Goal: Task Accomplishment & Management: Use online tool/utility

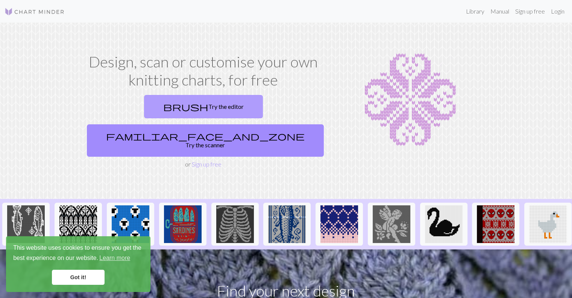
click at [163, 108] on span "brush" at bounding box center [185, 106] width 45 height 11
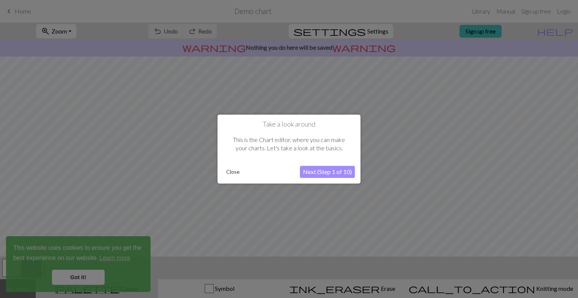
click at [324, 172] on button "Next (Step 1 of 10)" at bounding box center [327, 172] width 55 height 12
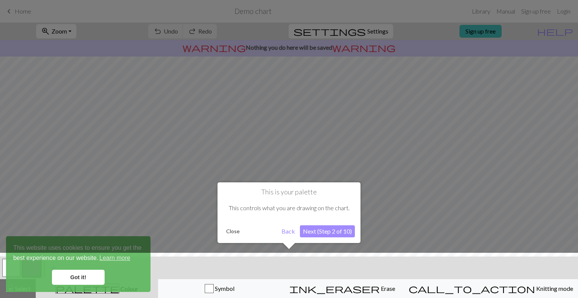
click at [343, 231] on button "Next (Step 2 of 10)" at bounding box center [327, 231] width 55 height 12
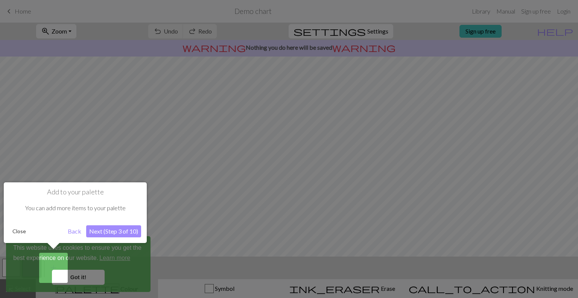
click at [80, 280] on div at bounding box center [289, 149] width 578 height 298
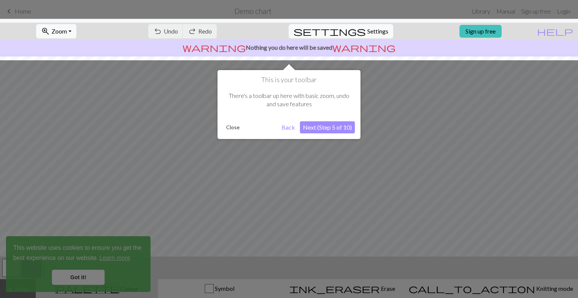
click at [78, 279] on div at bounding box center [289, 149] width 578 height 298
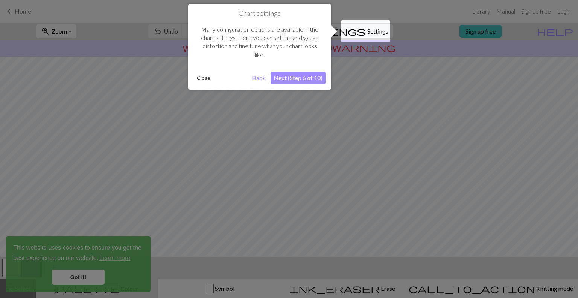
click at [77, 278] on div at bounding box center [289, 149] width 578 height 298
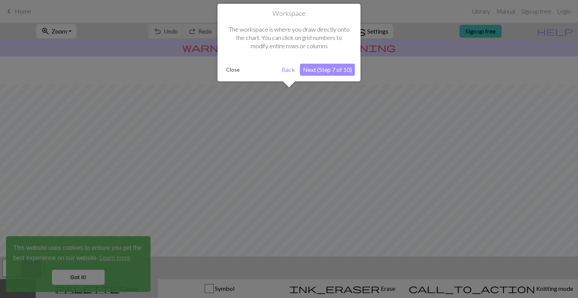
scroll to position [45, 0]
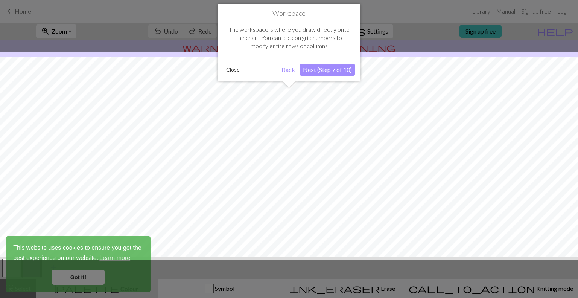
click at [325, 71] on button "Next (Step 7 of 10)" at bounding box center [327, 70] width 55 height 12
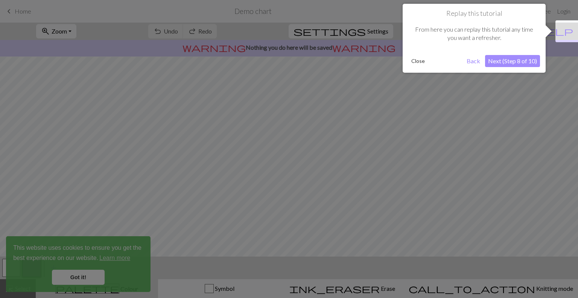
click at [504, 60] on button "Next (Step 8 of 10)" at bounding box center [512, 61] width 55 height 12
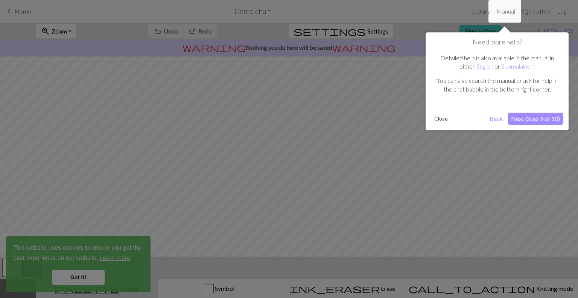
click at [526, 119] on button "Next (Step 9 of 10)" at bounding box center [535, 119] width 55 height 12
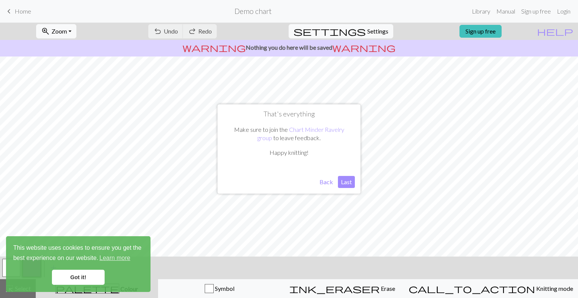
click at [348, 183] on button "Last" at bounding box center [346, 182] width 17 height 12
click at [63, 280] on link "Got it!" at bounding box center [78, 276] width 53 height 15
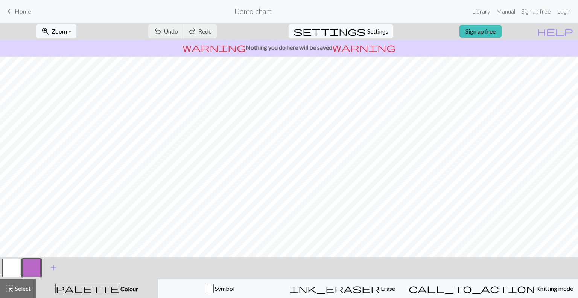
click at [29, 262] on button "button" at bounding box center [32, 267] width 18 height 18
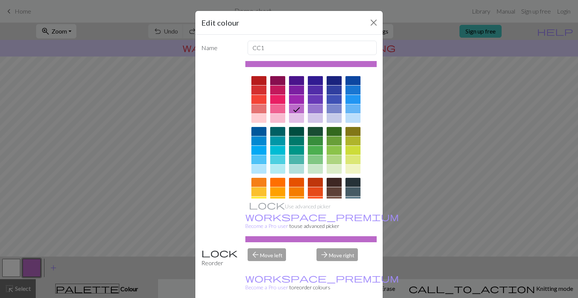
click at [337, 78] on div at bounding box center [334, 80] width 15 height 9
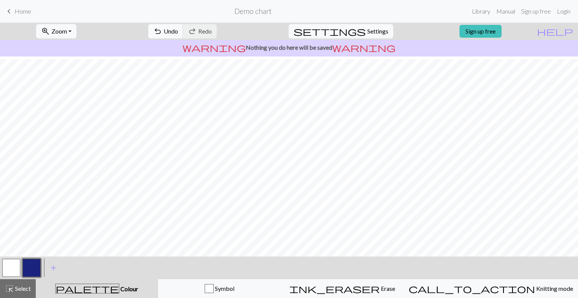
scroll to position [80, 0]
click at [376, 27] on span "Settings" at bounding box center [377, 31] width 21 height 9
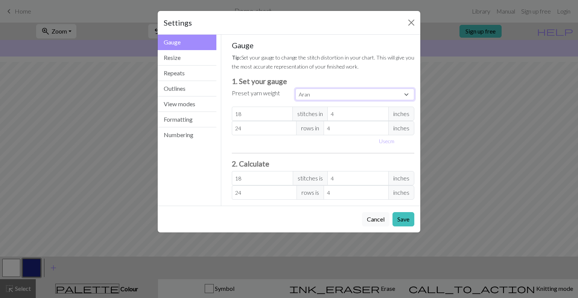
click at [396, 96] on select "Custom Square Lace Light Fingering Fingering Sport Double knit Worsted Aran Bul…" at bounding box center [354, 94] width 119 height 12
select select "lightfingering"
click at [295, 88] on select "Custom Square Lace Light Fingering Fingering Sport Double knit Worsted Aran Bul…" at bounding box center [354, 94] width 119 height 12
type input "32"
type input "38"
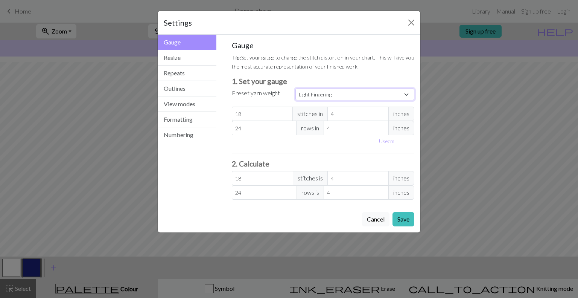
type input "32"
type input "38"
click at [404, 113] on span "inches" at bounding box center [401, 113] width 26 height 14
click at [388, 140] on button "Use cm" at bounding box center [387, 141] width 22 height 12
type input "10.16"
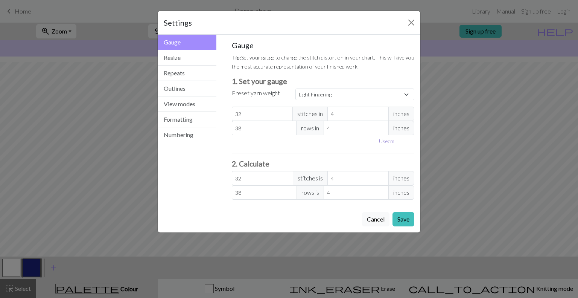
type input "10.16"
click at [360, 114] on input "10.16" at bounding box center [363, 113] width 65 height 14
type input "10.1"
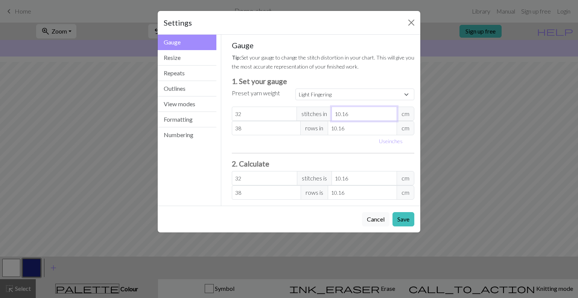
type input "32.19"
type input "10"
type input "32.51"
type input "10.0"
click at [373, 125] on input "10.16" at bounding box center [362, 128] width 69 height 14
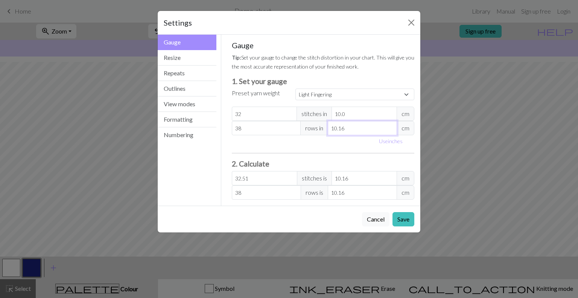
type input "10.1"
type input "38.23"
type input "10"
type input "38.61"
type input "10.0"
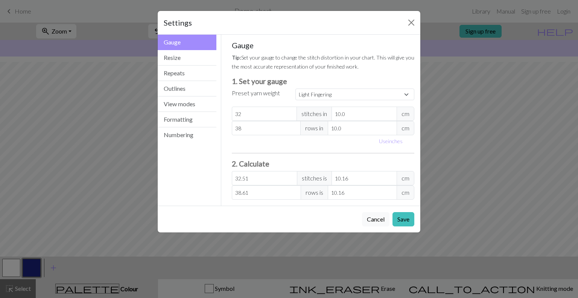
click at [347, 158] on div "Gauge Tip: Set your gauge to change the stitch distortion in your chart. This w…" at bounding box center [323, 120] width 183 height 159
click at [194, 59] on button "Resize" at bounding box center [187, 57] width 59 height 15
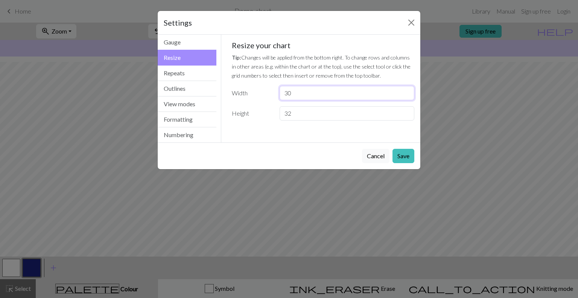
click at [287, 93] on input "30" at bounding box center [347, 93] width 135 height 14
type input "80"
click at [406, 156] on button "Save" at bounding box center [403, 156] width 22 height 14
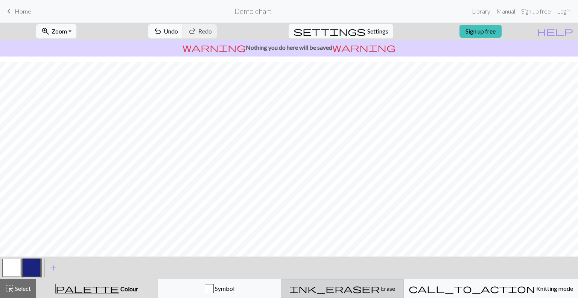
click at [384, 284] on div "ink_eraser Erase Erase" at bounding box center [342, 288] width 113 height 9
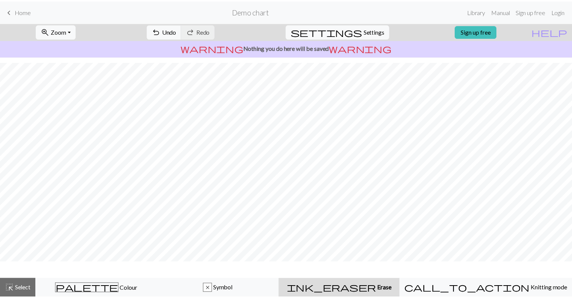
scroll to position [58, 0]
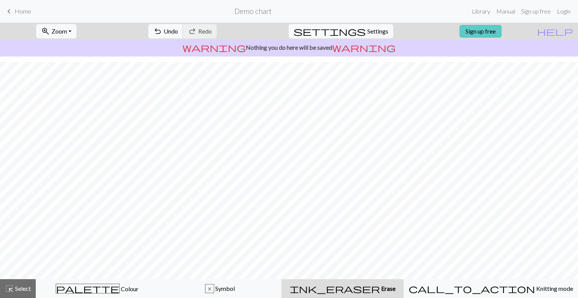
click at [502, 31] on link "Sign up free" at bounding box center [480, 31] width 42 height 13
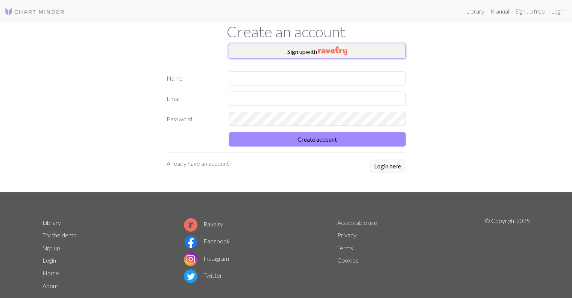
click at [356, 50] on button "Sign up with" at bounding box center [317, 51] width 177 height 15
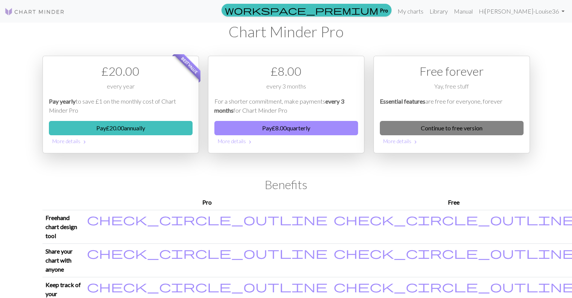
click at [488, 123] on link "Continue to free version" at bounding box center [452, 128] width 144 height 14
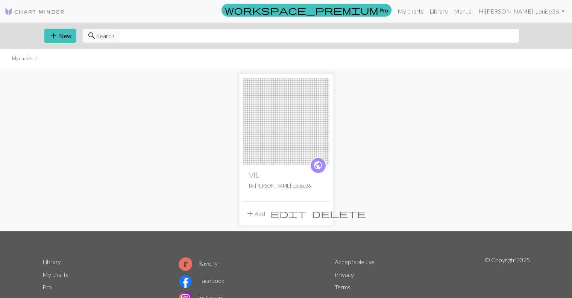
click at [268, 103] on img at bounding box center [286, 121] width 87 height 87
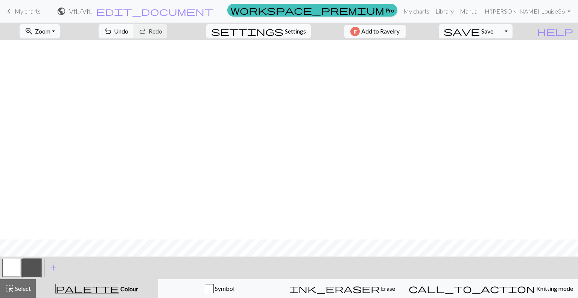
scroll to position [1328, 0]
click at [301, 35] on span "Settings" at bounding box center [295, 31] width 21 height 9
select select "aran"
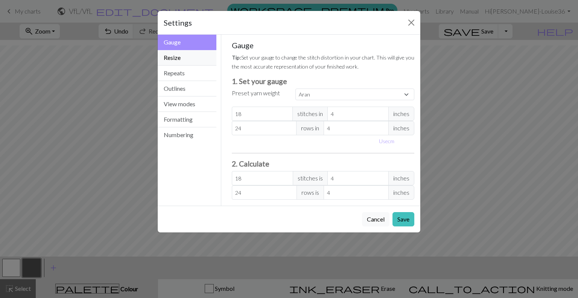
click at [179, 52] on button "Resize" at bounding box center [187, 57] width 59 height 15
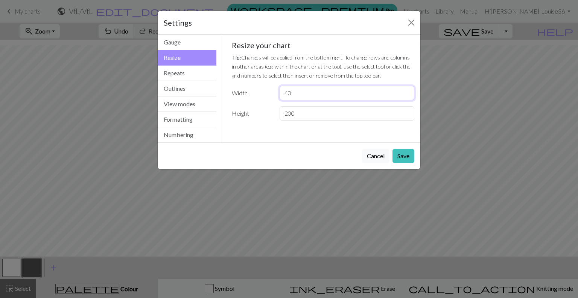
click at [324, 90] on input "40" at bounding box center [347, 93] width 135 height 14
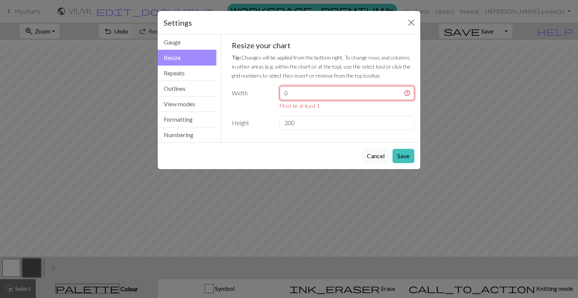
type input "40"
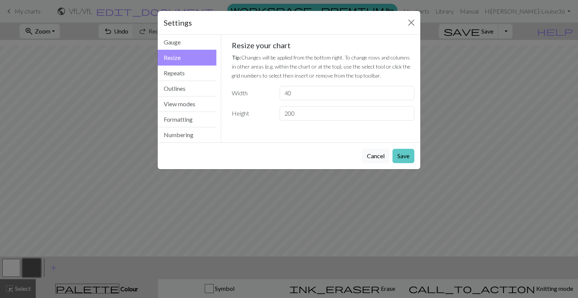
click at [402, 153] on button "Save" at bounding box center [403, 156] width 22 height 14
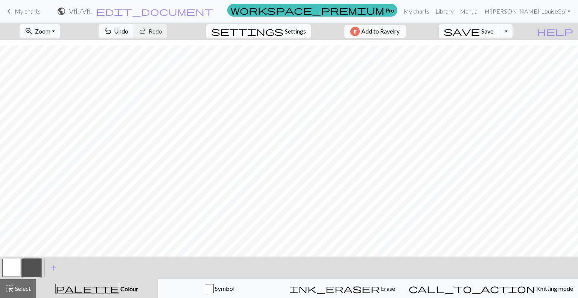
click at [292, 30] on span "Settings" at bounding box center [295, 31] width 21 height 9
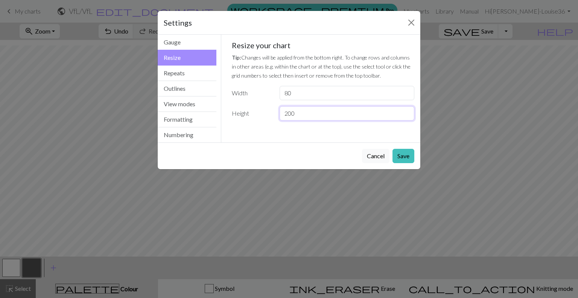
drag, startPoint x: 294, startPoint y: 112, endPoint x: 258, endPoint y: 117, distance: 36.8
click at [258, 117] on div "Height 200" at bounding box center [323, 113] width 192 height 14
type input "0"
type input "80"
click at [399, 161] on button "Save" at bounding box center [403, 156] width 22 height 14
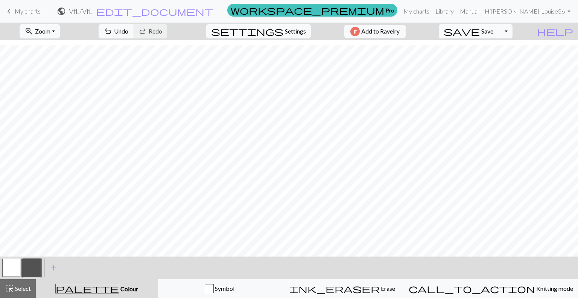
scroll to position [425, 0]
click at [37, 263] on button "button" at bounding box center [32, 267] width 18 height 18
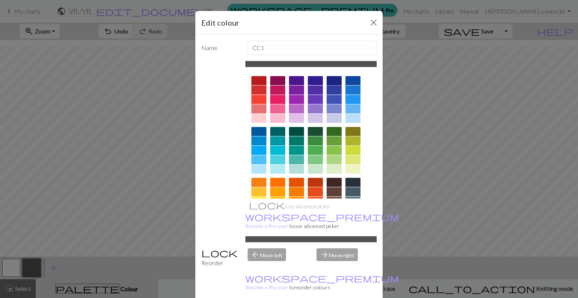
click at [328, 78] on div at bounding box center [334, 80] width 15 height 9
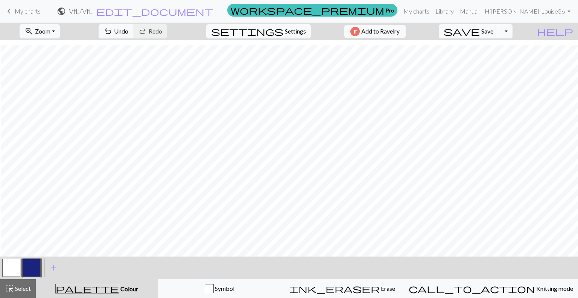
scroll to position [425, 92]
click at [351, 289] on div "ink_eraser Erase Erase" at bounding box center [342, 288] width 113 height 9
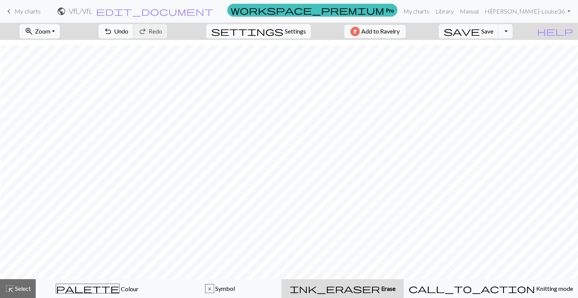
scroll to position [402, 92]
click at [210, 285] on div "x Symbol" at bounding box center [220, 288] width 113 height 9
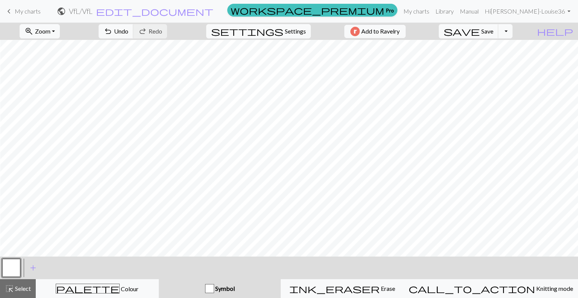
click at [233, 286] on span "Symbol" at bounding box center [224, 287] width 21 height 7
click at [120, 286] on span "Colour" at bounding box center [129, 288] width 19 height 7
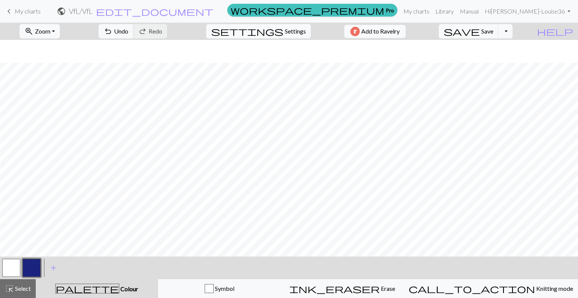
scroll to position [425, 92]
click at [29, 268] on button "button" at bounding box center [32, 267] width 18 height 18
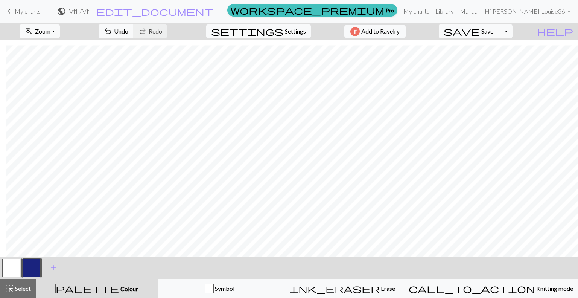
scroll to position [116, 6]
click at [8, 262] on button "button" at bounding box center [11, 267] width 18 height 18
click at [31, 271] on button "button" at bounding box center [32, 267] width 18 height 18
click at [60, 37] on button "zoom_in Zoom Zoom" at bounding box center [40, 31] width 40 height 14
click at [58, 90] on button "50%" at bounding box center [49, 90] width 59 height 12
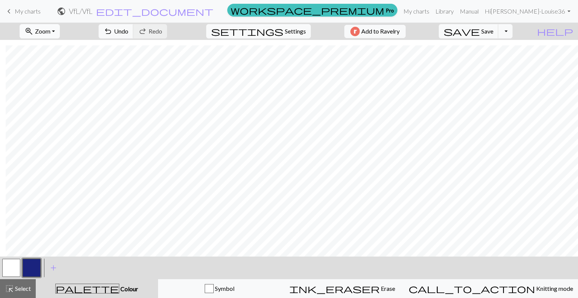
click at [50, 34] on span "Zoom" at bounding box center [42, 30] width 15 height 7
click at [55, 112] on button "150%" at bounding box center [49, 114] width 59 height 12
click at [60, 34] on button "zoom_in Zoom Zoom" at bounding box center [40, 31] width 40 height 14
click at [56, 102] on button "100%" at bounding box center [49, 102] width 59 height 12
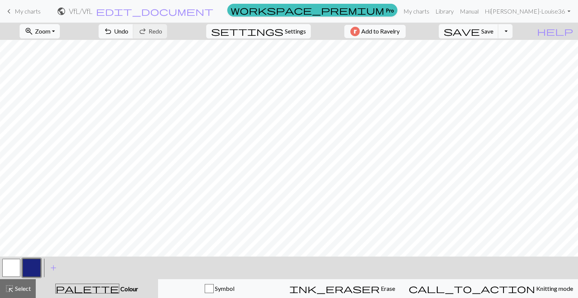
click at [12, 269] on button "button" at bounding box center [11, 267] width 18 height 18
click at [33, 265] on button "button" at bounding box center [32, 267] width 18 height 18
click at [13, 266] on button "button" at bounding box center [11, 267] width 18 height 18
click at [37, 267] on button "button" at bounding box center [32, 267] width 18 height 18
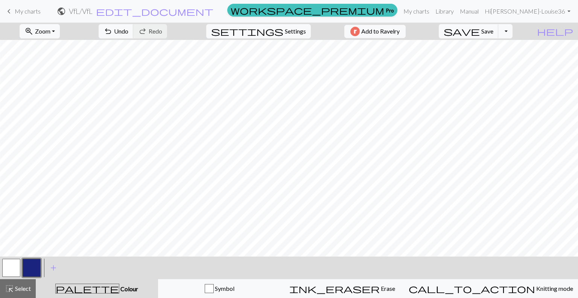
click at [30, 268] on button "button" at bounding box center [32, 267] width 18 height 18
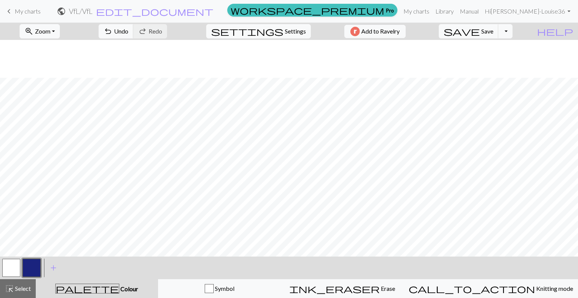
scroll to position [312, 0]
click at [9, 268] on button "button" at bounding box center [11, 267] width 18 height 18
click at [32, 270] on button "button" at bounding box center [32, 267] width 18 height 18
click at [12, 268] on button "button" at bounding box center [11, 267] width 18 height 18
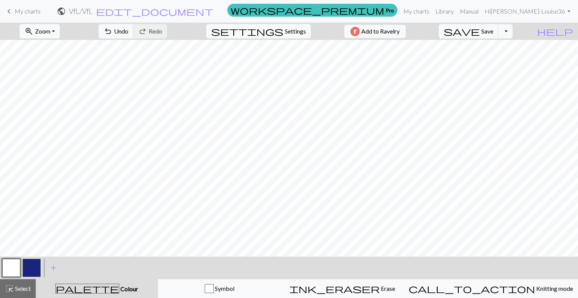
click at [40, 261] on div at bounding box center [31, 267] width 20 height 20
click at [34, 267] on button "button" at bounding box center [32, 267] width 18 height 18
click at [6, 265] on button "button" at bounding box center [11, 267] width 18 height 18
click at [32, 269] on button "button" at bounding box center [32, 267] width 18 height 18
click at [50, 28] on span "Zoom" at bounding box center [42, 30] width 15 height 7
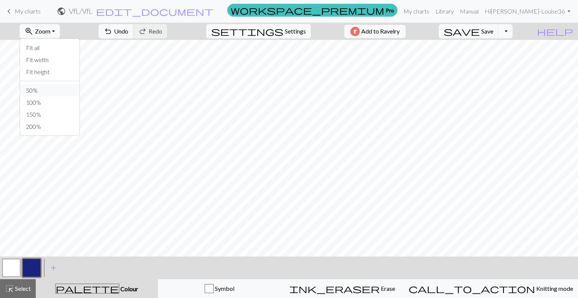
click at [60, 88] on button "50%" at bounding box center [49, 90] width 59 height 12
click at [11, 268] on button "button" at bounding box center [11, 267] width 18 height 18
click at [30, 265] on button "button" at bounding box center [32, 267] width 18 height 18
click at [8, 265] on button "button" at bounding box center [11, 267] width 18 height 18
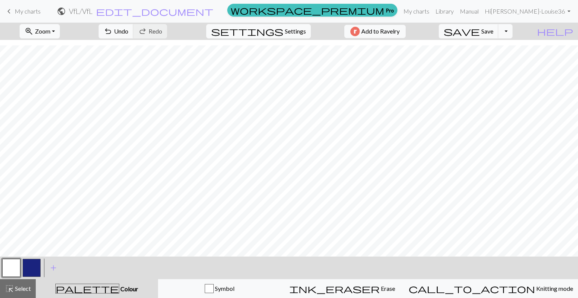
click at [15, 270] on button "button" at bounding box center [11, 267] width 18 height 18
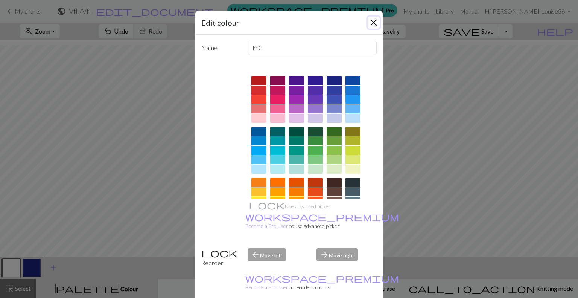
click at [370, 24] on button "Close" at bounding box center [374, 23] width 12 height 12
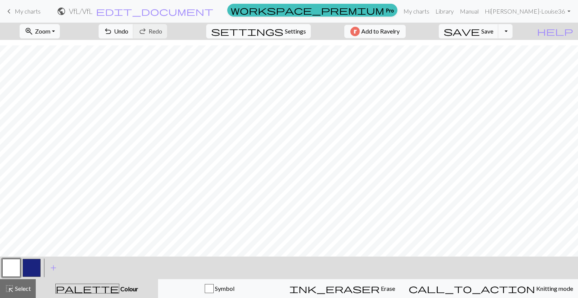
click at [29, 266] on button "button" at bounding box center [32, 267] width 18 height 18
click at [9, 270] on button "button" at bounding box center [11, 267] width 18 height 18
click at [26, 265] on button "button" at bounding box center [32, 267] width 18 height 18
click at [9, 271] on button "button" at bounding box center [11, 267] width 18 height 18
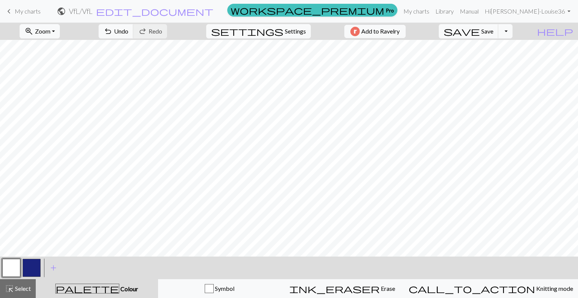
click at [35, 266] on button "button" at bounding box center [32, 267] width 18 height 18
click at [480, 27] on span "save" at bounding box center [462, 31] width 36 height 11
click at [512, 33] on button "Toggle Dropdown" at bounding box center [505, 31] width 14 height 14
click at [512, 30] on button "Toggle Dropdown" at bounding box center [505, 31] width 14 height 14
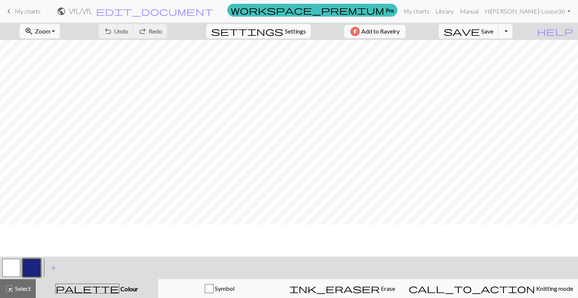
scroll to position [79, 0]
click at [493, 32] on span "Save" at bounding box center [487, 30] width 12 height 7
click at [50, 33] on span "Zoom" at bounding box center [42, 30] width 15 height 7
click at [60, 114] on button "150%" at bounding box center [49, 114] width 59 height 12
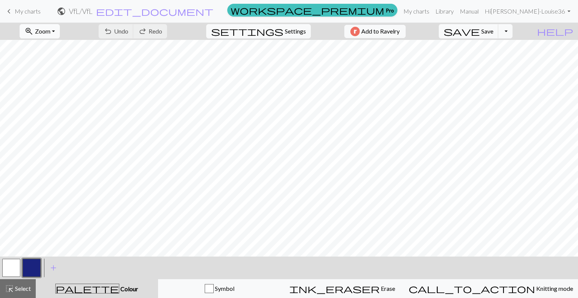
click at [53, 36] on button "zoom_in Zoom Zoom" at bounding box center [40, 31] width 40 height 14
click at [55, 89] on button "50%" at bounding box center [49, 90] width 59 height 12
